Goal: Information Seeking & Learning: Understand process/instructions

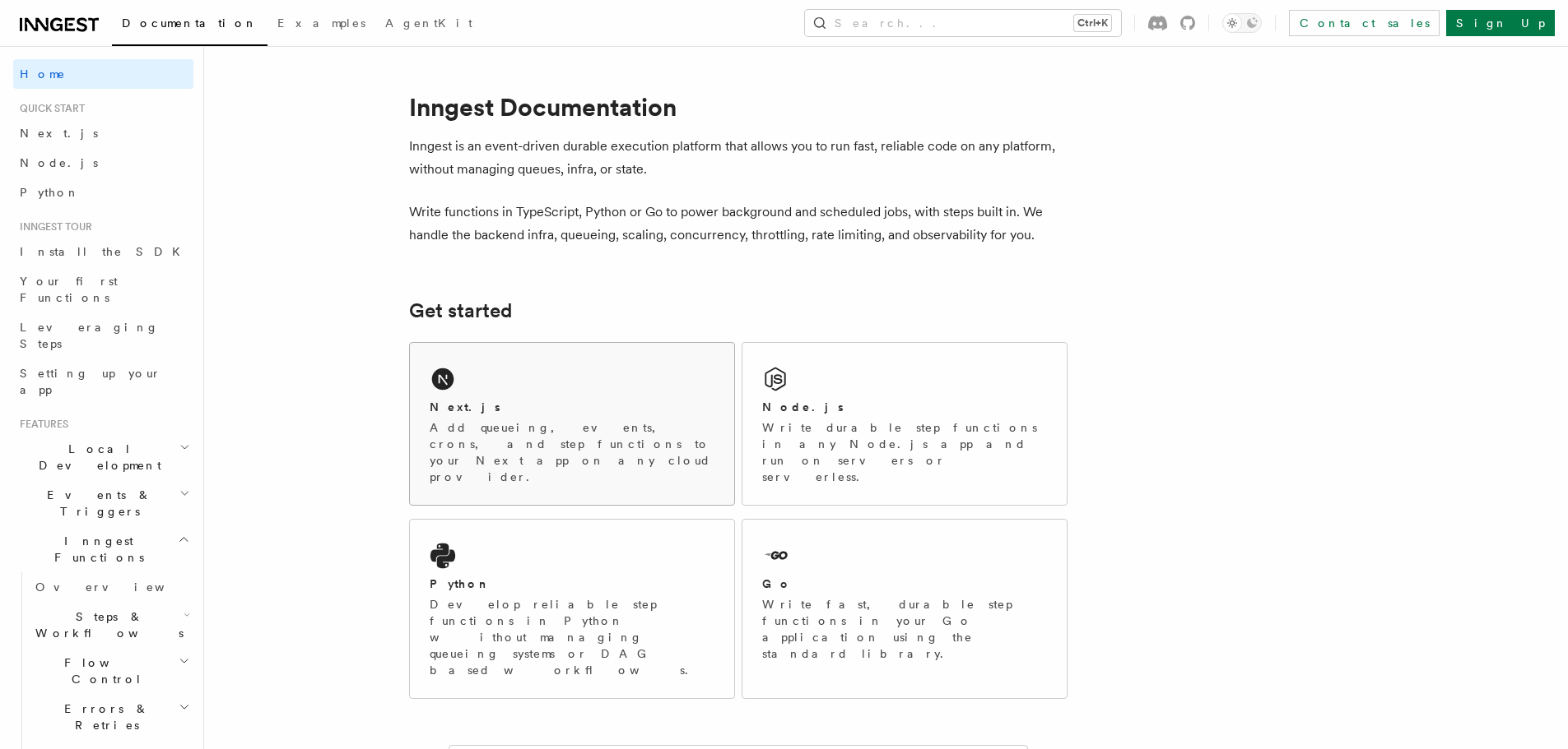
click at [483, 404] on div "Next.js" at bounding box center [572, 407] width 285 height 18
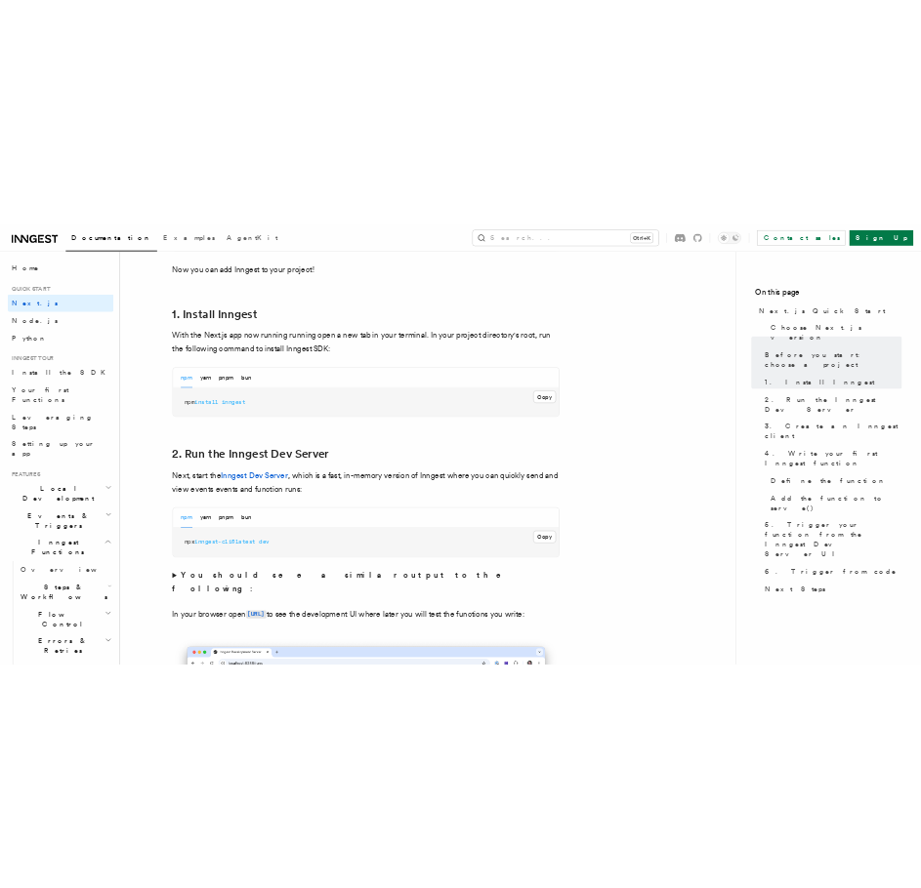
scroll to position [999, 0]
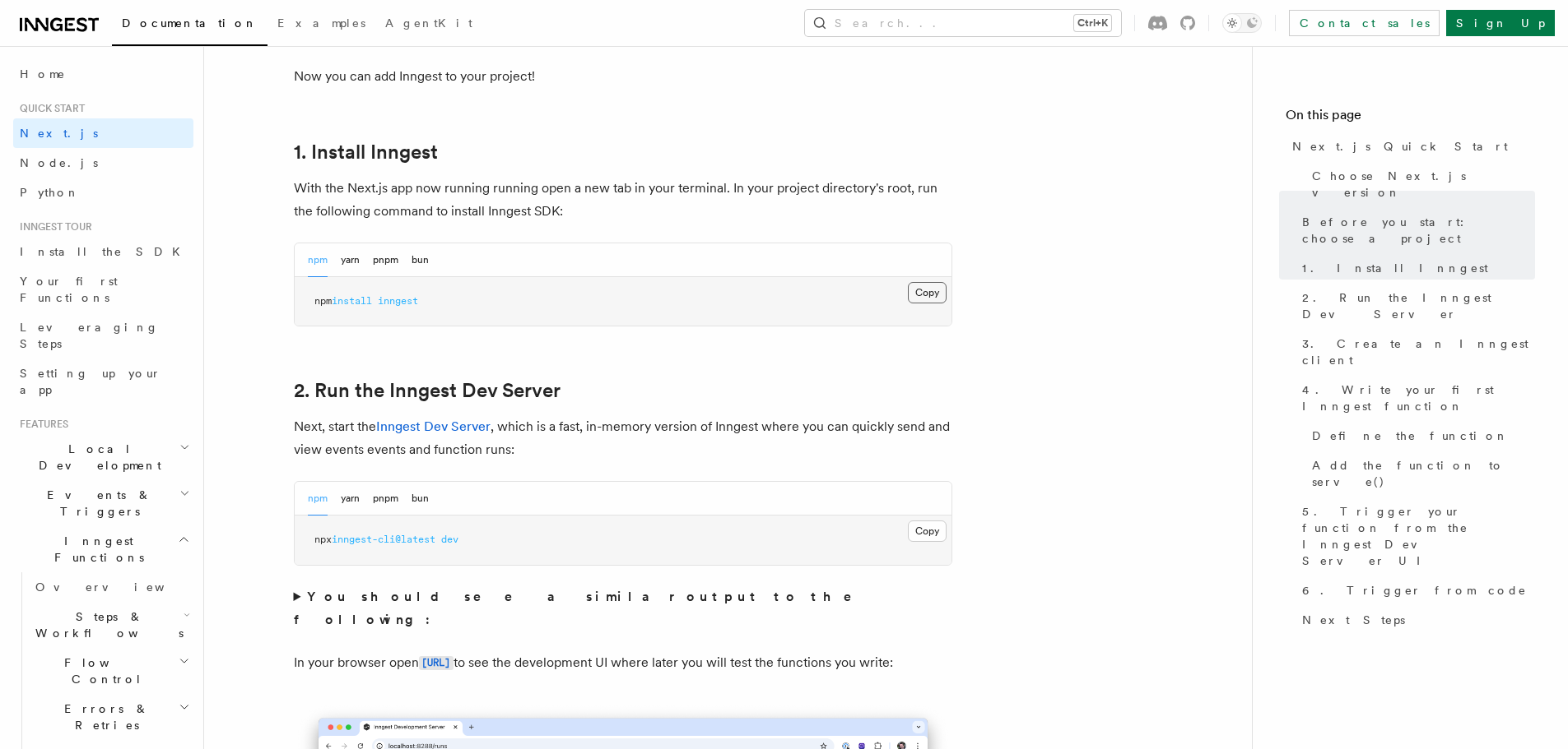
click at [929, 295] on button "Copy Copied" at bounding box center [927, 292] width 39 height 21
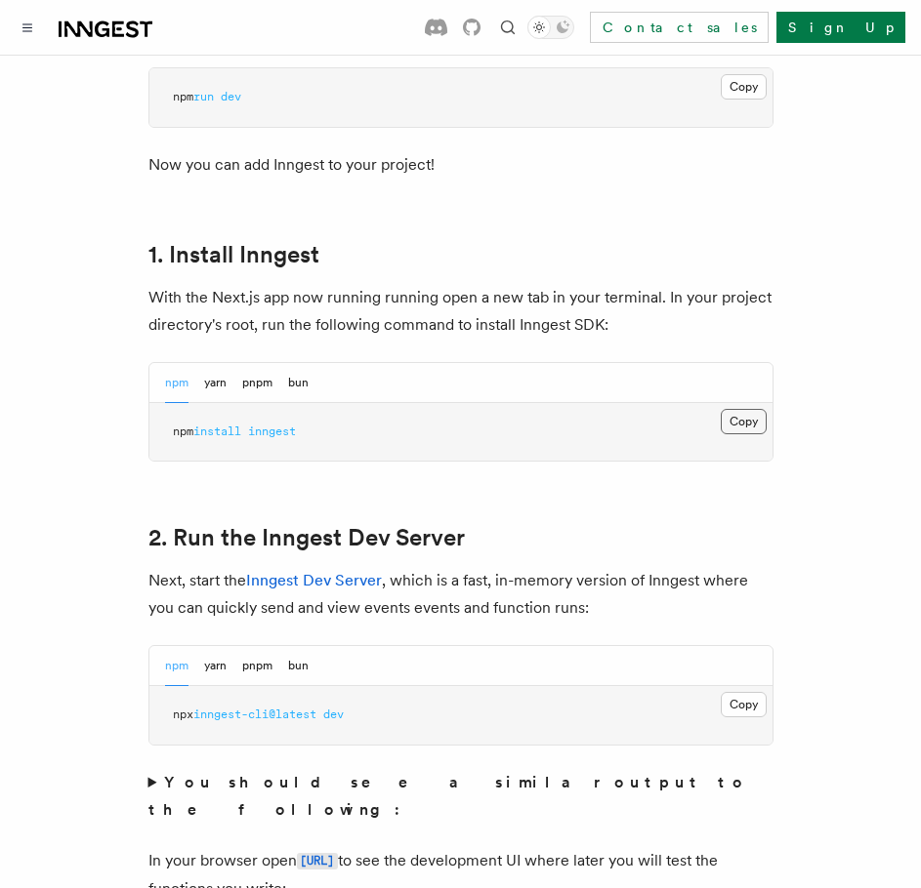
click at [729, 409] on button "Copy Copied" at bounding box center [743, 421] width 46 height 25
click at [763, 692] on button "Copy Copied" at bounding box center [743, 704] width 46 height 25
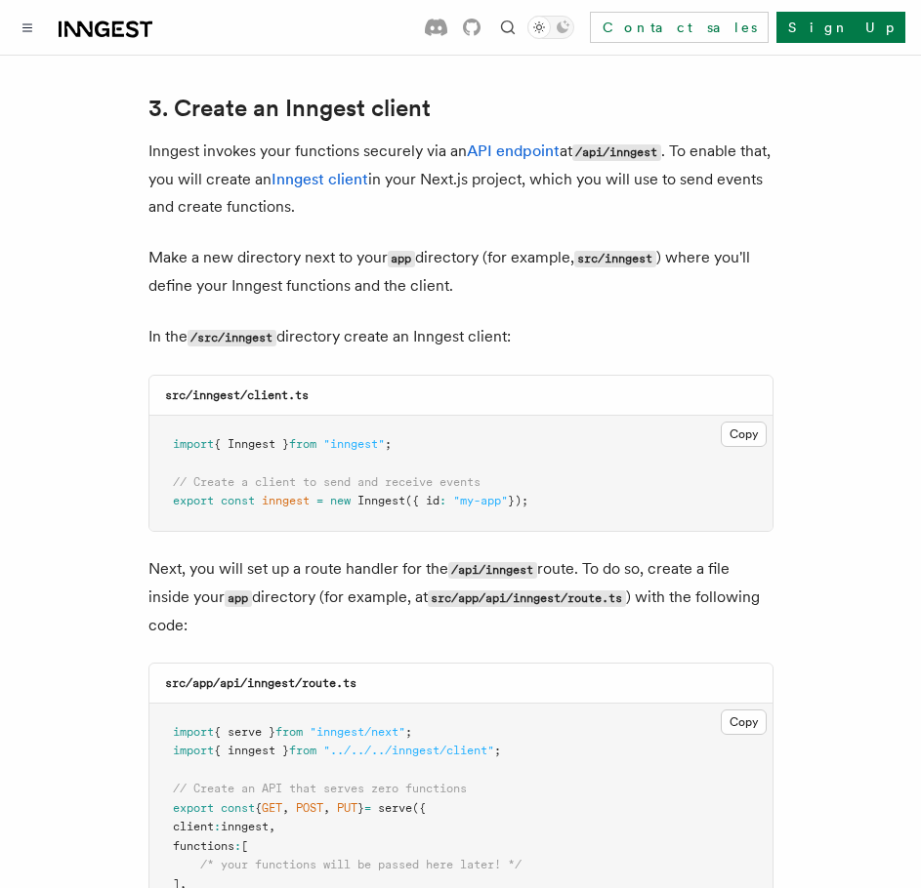
scroll to position [2294, 0]
drag, startPoint x: 327, startPoint y: 346, endPoint x: 270, endPoint y: 342, distance: 56.8
click at [270, 375] on div "src/inngest/client.ts" at bounding box center [460, 395] width 623 height 40
click at [255, 329] on code "/src/inngest" at bounding box center [231, 337] width 89 height 17
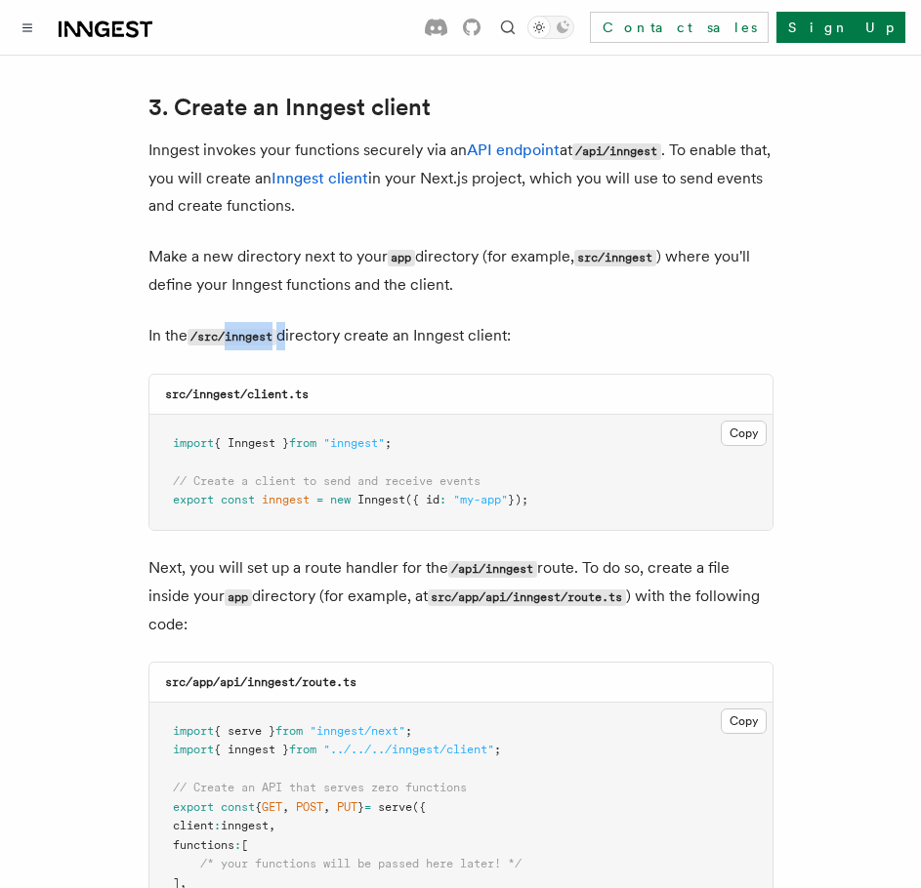
click at [255, 329] on code "/src/inngest" at bounding box center [231, 337] width 89 height 17
click at [223, 388] on code "src/inngest/client.ts" at bounding box center [237, 395] width 144 height 14
copy code "inngest"
click at [730, 421] on button "Copy Copied" at bounding box center [743, 433] width 46 height 25
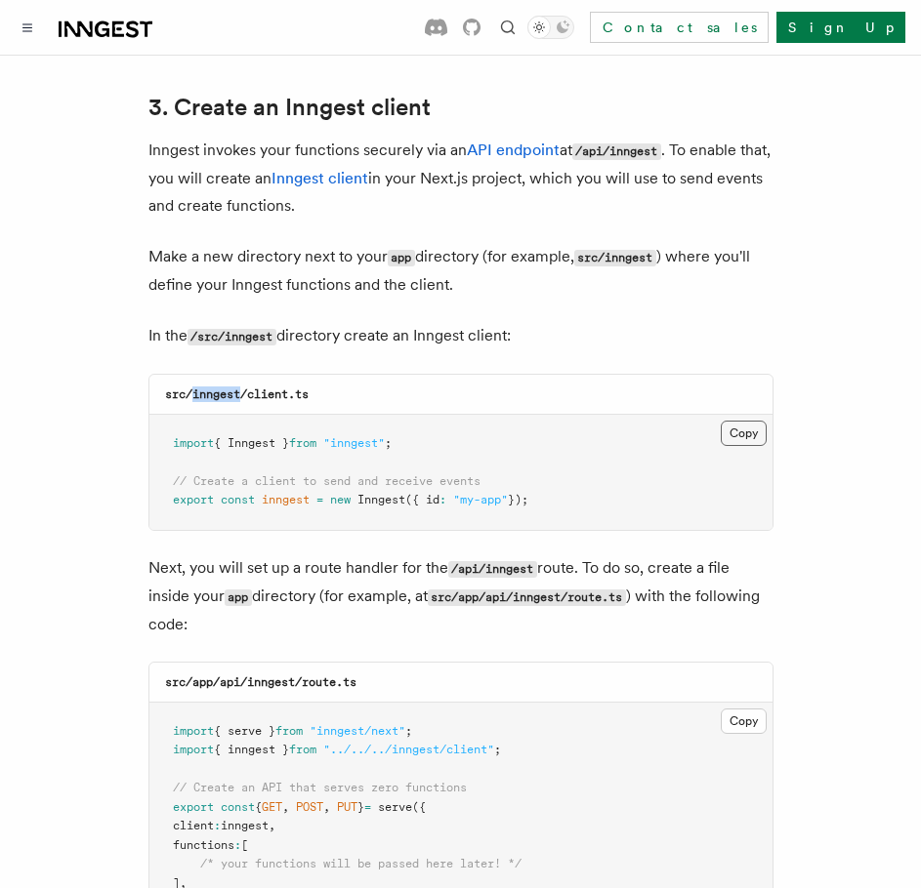
click at [738, 421] on button "Copy Copied" at bounding box center [743, 433] width 46 height 25
click at [755, 709] on button "Copy Copied" at bounding box center [743, 721] width 46 height 25
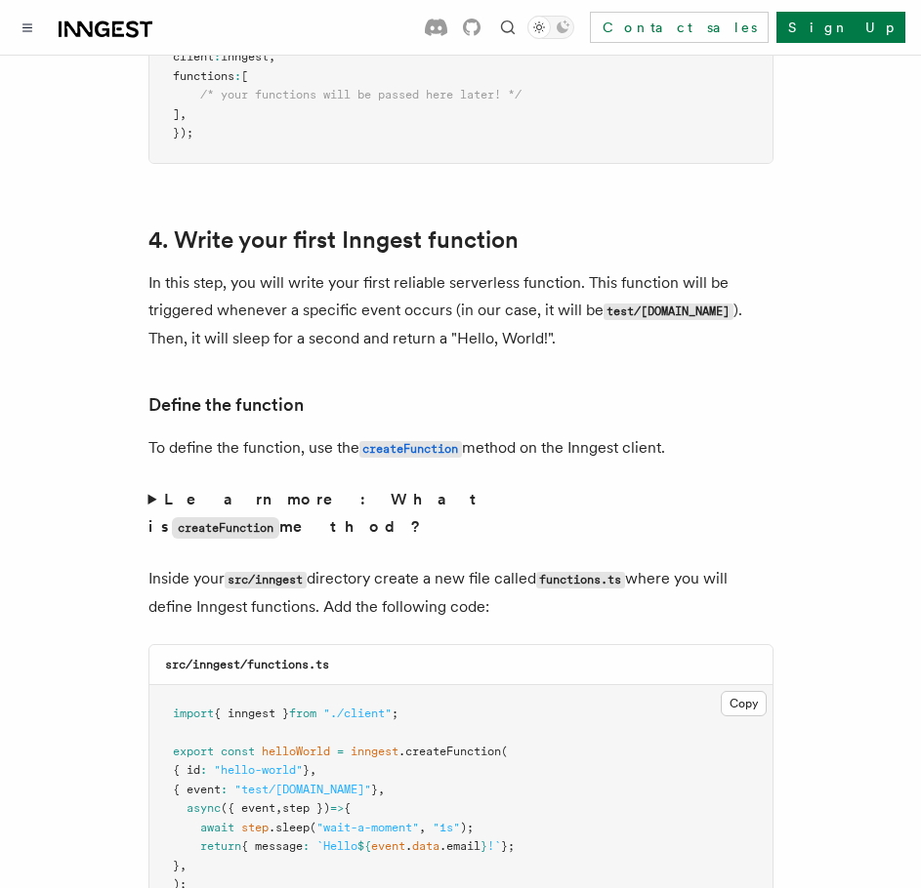
scroll to position [3065, 0]
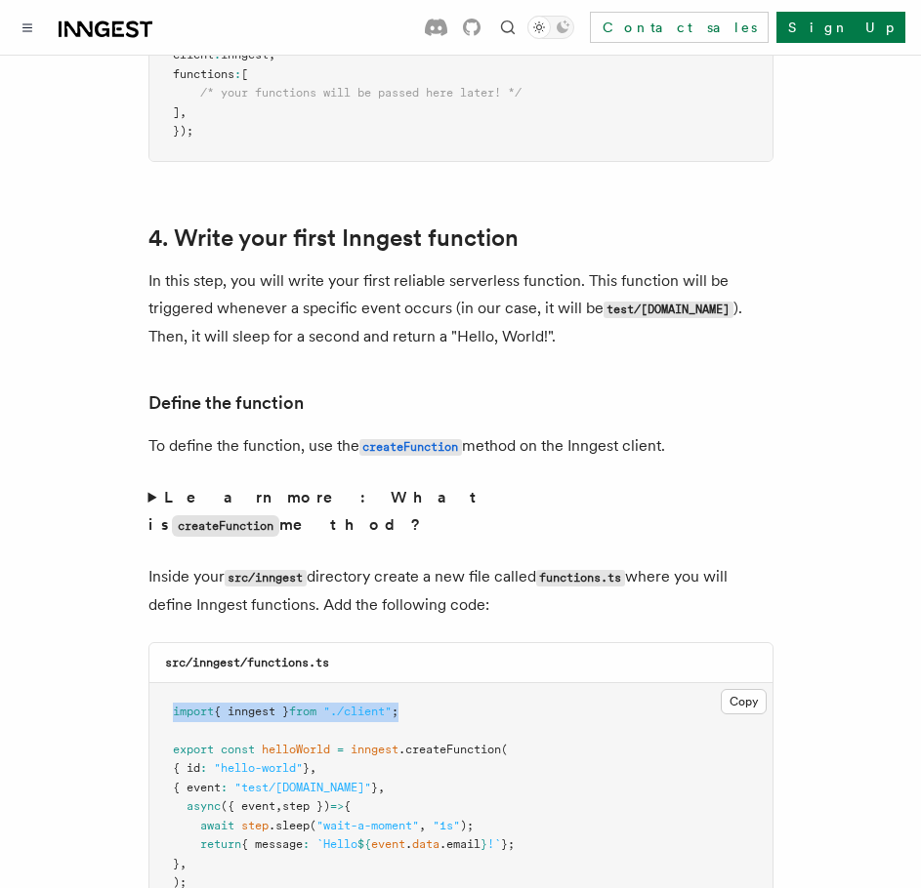
drag, startPoint x: 438, startPoint y: 637, endPoint x: 131, endPoint y: 631, distance: 307.6
copy span "import { inngest } from "./client" ;"
